Goal: Find specific page/section: Find specific page/section

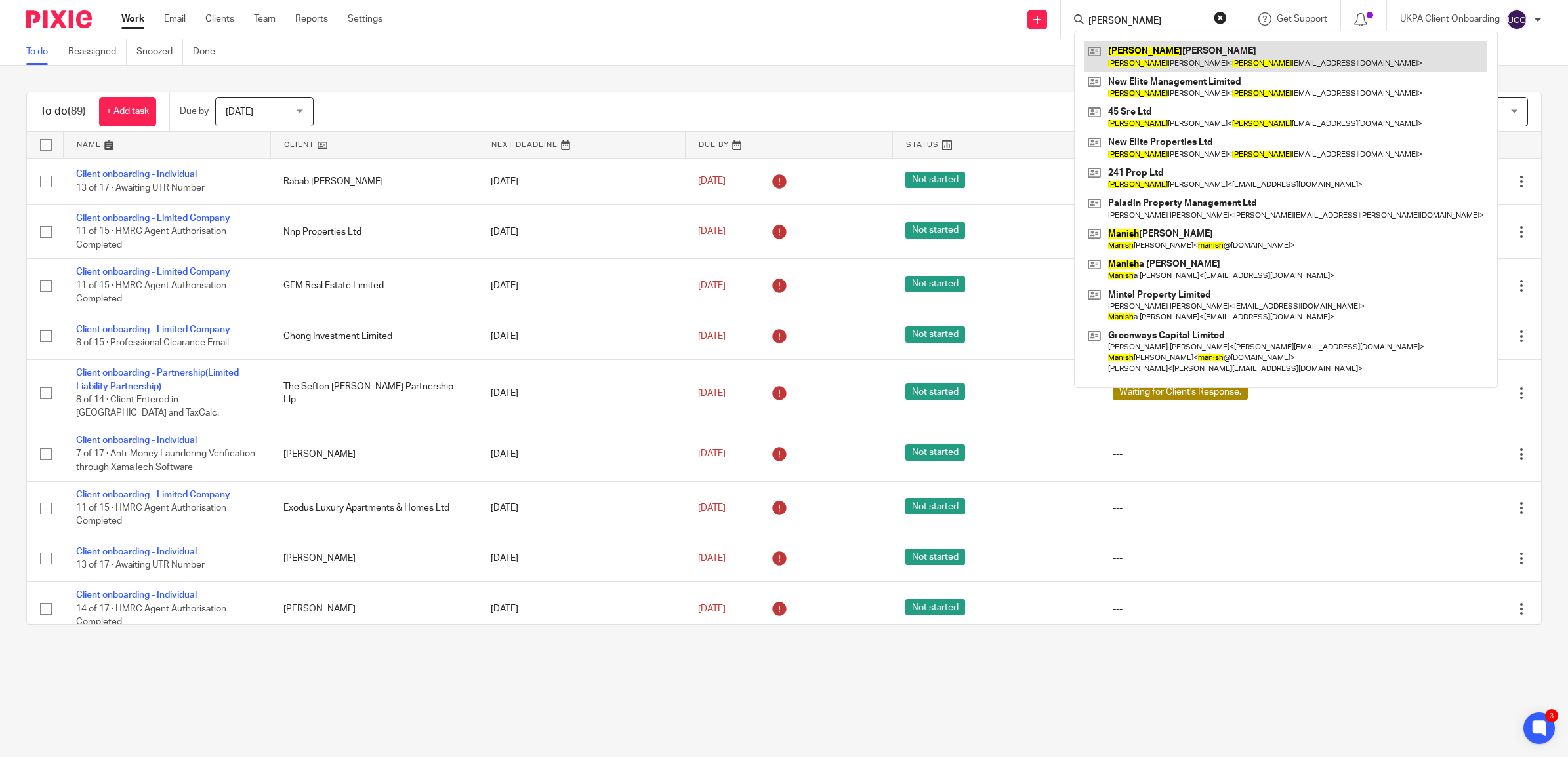
type input "[PERSON_NAME]"
click at [1156, 57] on link at bounding box center [1286, 57] width 403 height 31
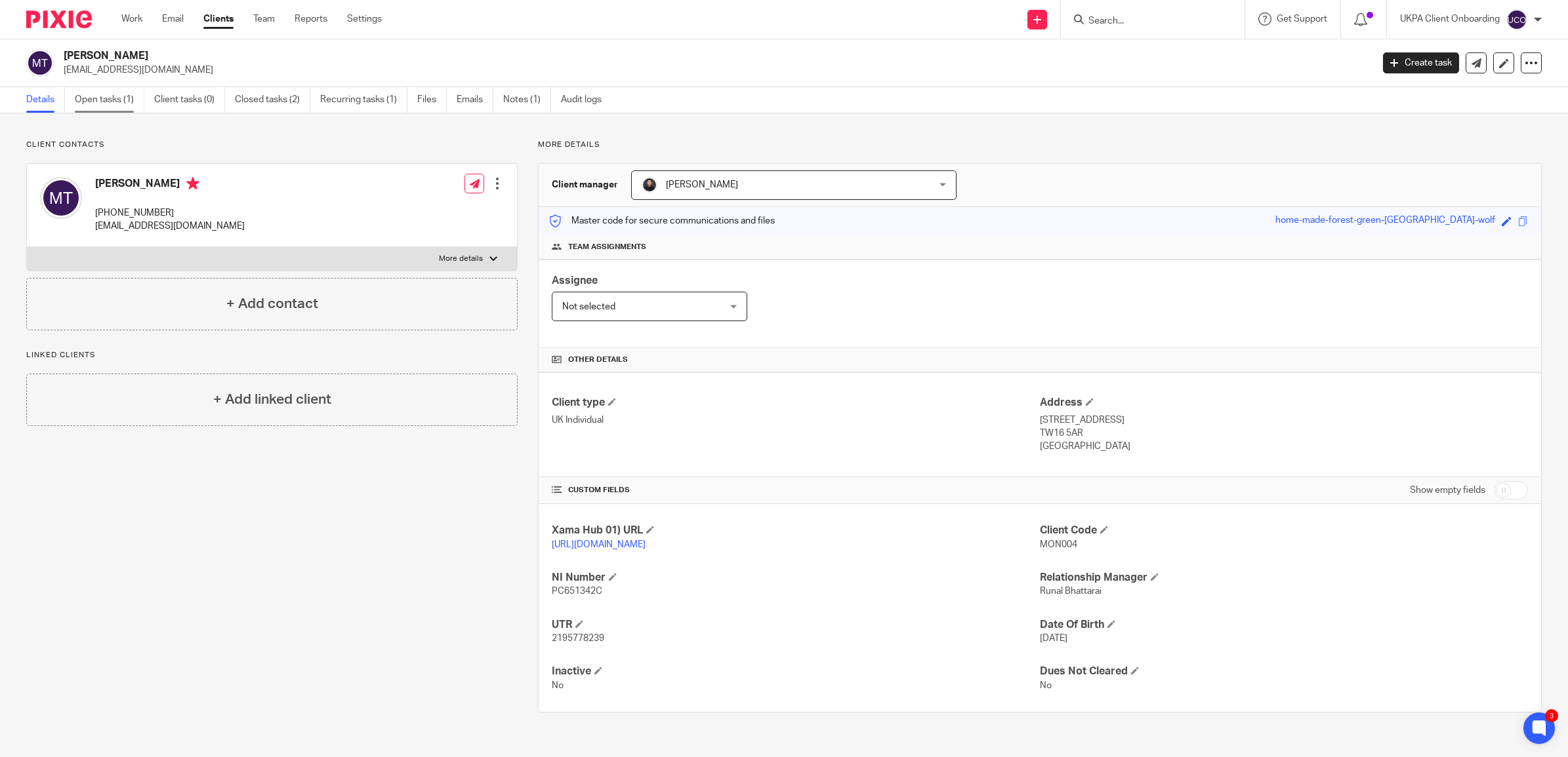
click at [93, 96] on link "Open tasks (1)" at bounding box center [109, 100] width 69 height 25
click at [111, 100] on link "Open tasks (1)" at bounding box center [109, 100] width 69 height 25
